Goal: Entertainment & Leisure: Browse casually

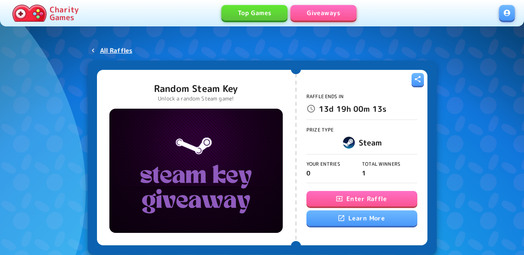
click at [347, 195] on button "Enter Raffle" at bounding box center [361, 199] width 111 height 16
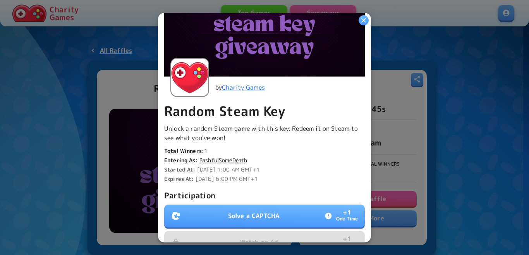
scroll to position [116, 0]
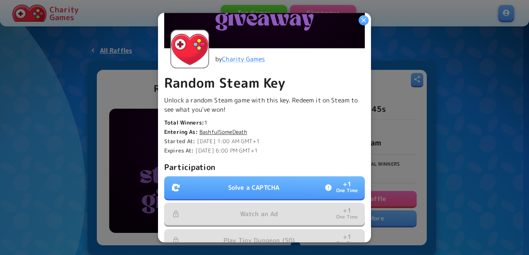
click at [212, 176] on button "Solve a CAPTCHA + 1 One Time" at bounding box center [264, 187] width 201 height 22
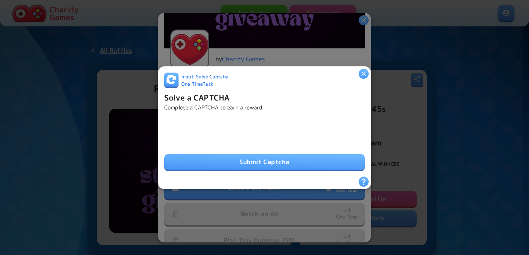
click at [268, 154] on button "Submit Captcha" at bounding box center [264, 162] width 201 height 16
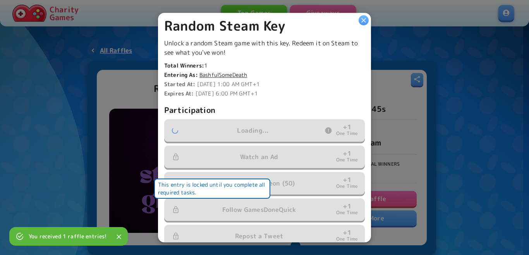
scroll to position [194, 0]
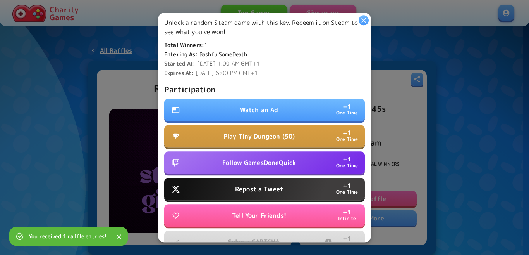
click at [262, 107] on p "Watch an Ad" at bounding box center [259, 109] width 38 height 9
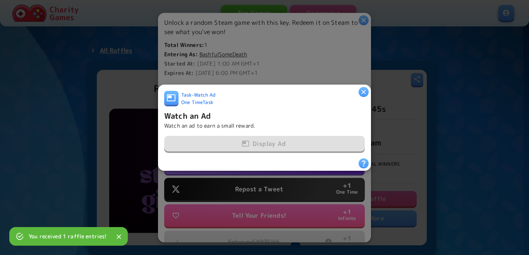
click at [258, 141] on div "Display Ad" at bounding box center [264, 144] width 201 height 16
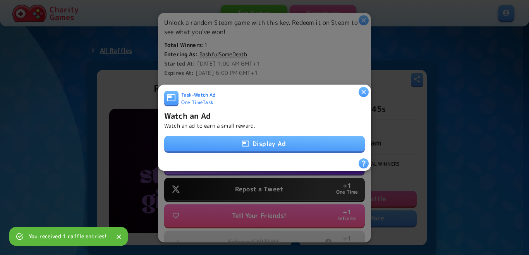
click at [258, 141] on button "Display Ad" at bounding box center [264, 144] width 201 height 16
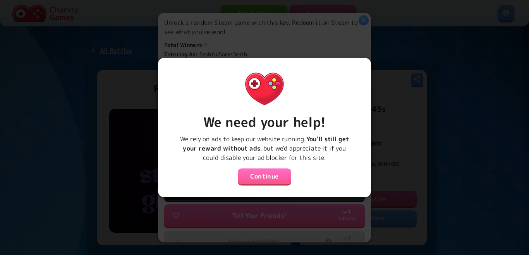
click at [259, 176] on button "Continue" at bounding box center [264, 176] width 53 height 16
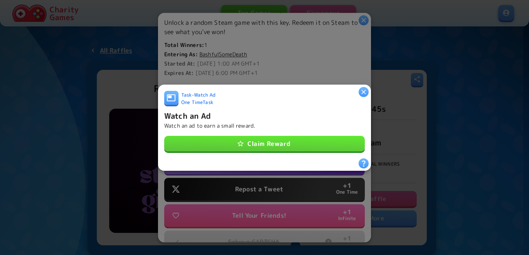
click at [257, 136] on button "Claim Reward" at bounding box center [264, 144] width 201 height 16
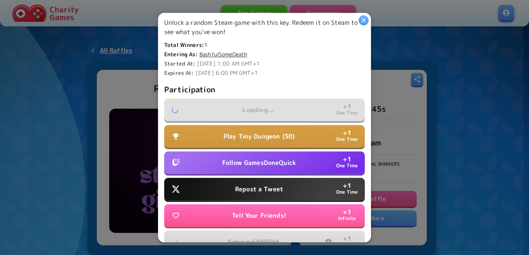
click at [257, 136] on p "Play Tiny Dungeon (50)" at bounding box center [259, 135] width 71 height 9
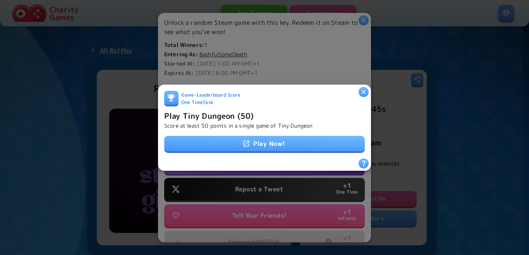
click at [364, 88] on icon "button" at bounding box center [364, 92] width 8 height 8
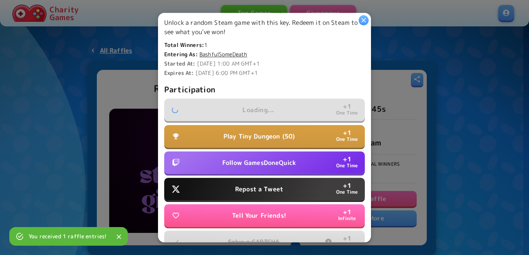
click at [298, 160] on button "Follow GamesDoneQuick + 1 One Time" at bounding box center [264, 162] width 201 height 22
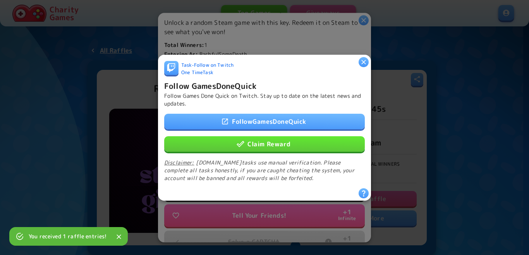
click at [298, 141] on button "Claim Reward" at bounding box center [264, 144] width 201 height 16
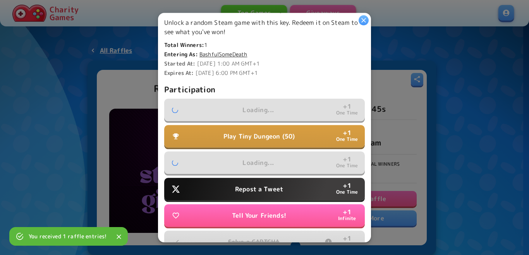
click at [288, 184] on button "Repost a Tweet + 1 One Time" at bounding box center [264, 189] width 201 height 22
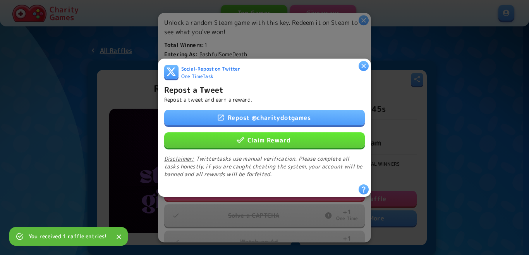
click at [299, 143] on button "Claim Reward" at bounding box center [264, 140] width 201 height 16
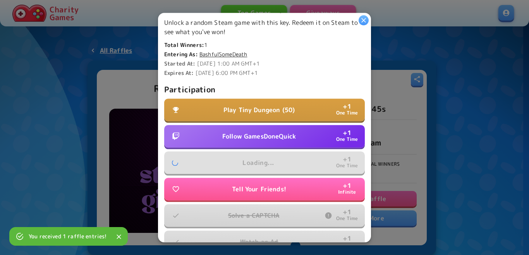
click at [299, 98] on button "Play Tiny Dungeon (50) + 1 One Time" at bounding box center [264, 109] width 201 height 22
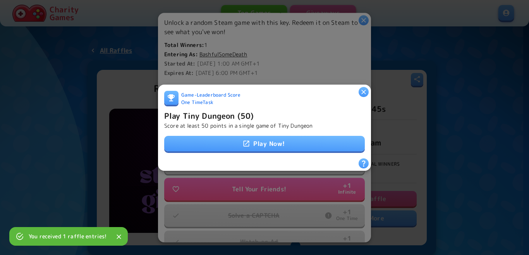
click at [283, 140] on link "Play Now!" at bounding box center [264, 144] width 201 height 16
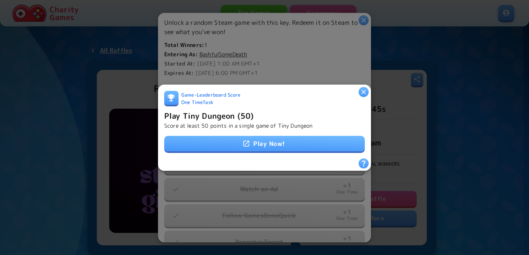
click at [227, 110] on h6 "Play Tiny Dungeon (50)" at bounding box center [209, 115] width 90 height 12
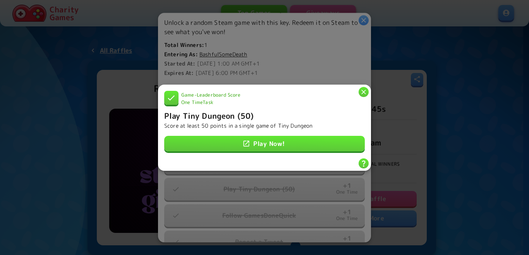
click at [366, 90] on icon "button" at bounding box center [364, 92] width 5 height 5
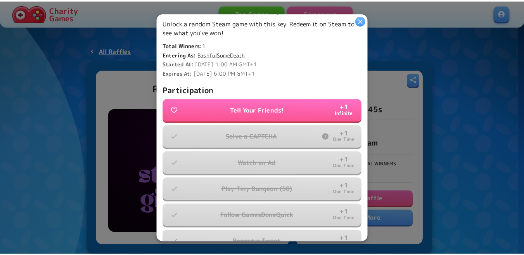
scroll to position [0, 0]
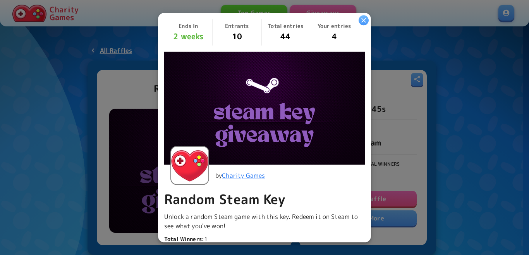
click at [364, 21] on icon "button" at bounding box center [364, 20] width 5 height 5
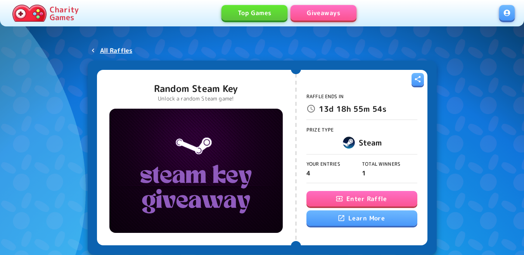
click at [504, 15] on link at bounding box center [507, 13] width 16 height 16
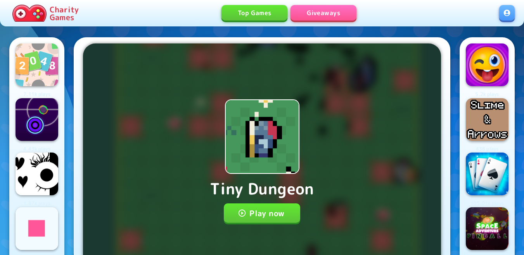
click at [245, 224] on div "Tiny Dungeon Play now Progress will be saved on your account" at bounding box center [262, 160] width 358 height 235
click at [272, 210] on button "Play now" at bounding box center [262, 212] width 76 height 19
